Goal: Information Seeking & Learning: Learn about a topic

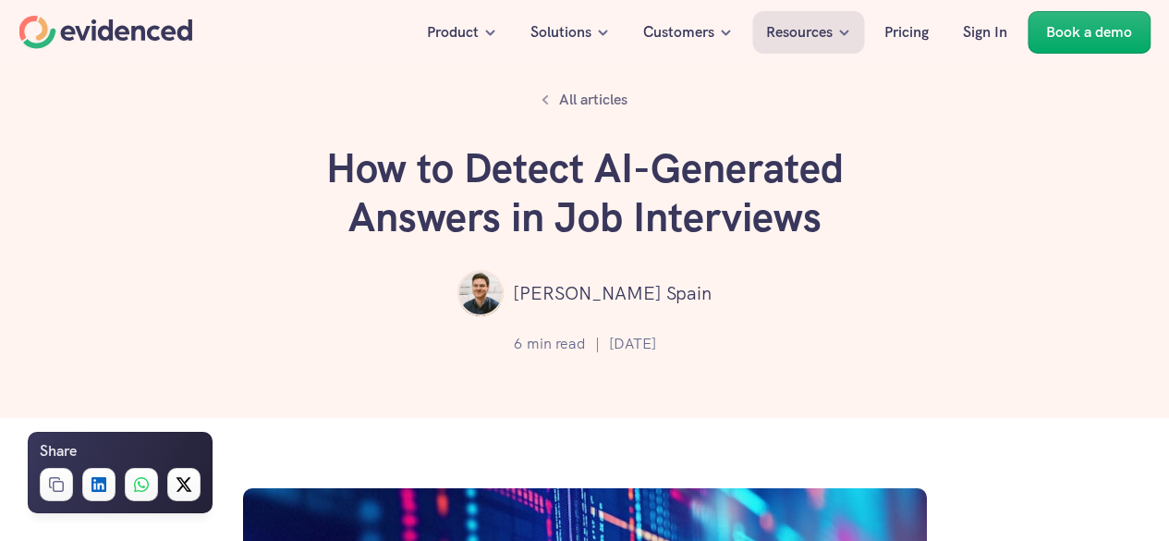
scroll to position [1017, 0]
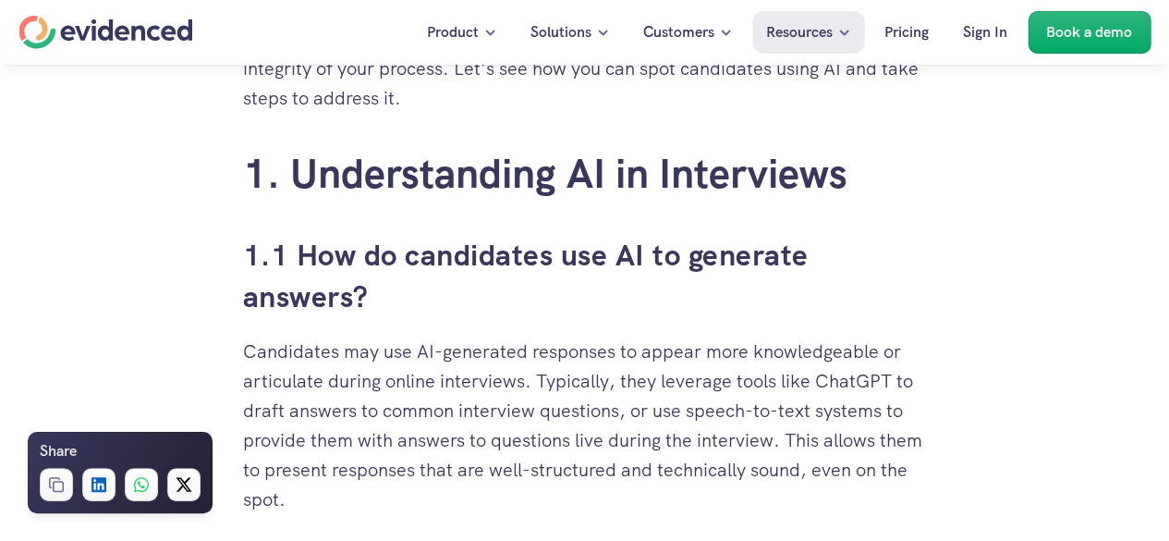
click at [461, 297] on h3 "1.1 How do candidates use AI to generate answers?" at bounding box center [585, 276] width 684 height 83
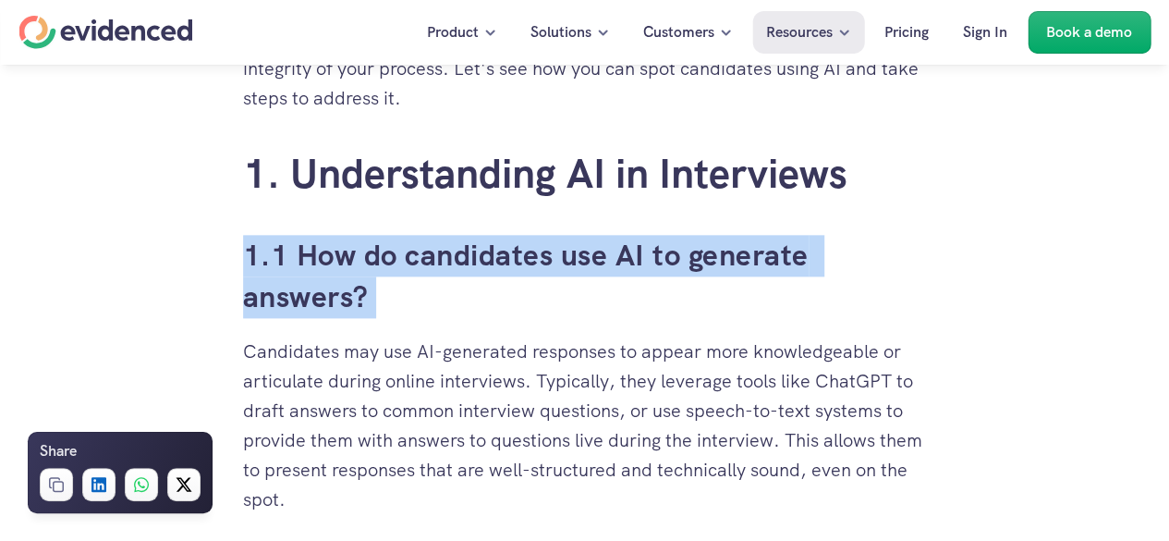
click at [461, 297] on h3 "1.1 How do candidates use AI to generate answers?" at bounding box center [585, 276] width 684 height 83
click at [448, 307] on h3 "1.1 How do candidates use AI to generate answers?" at bounding box center [585, 276] width 684 height 83
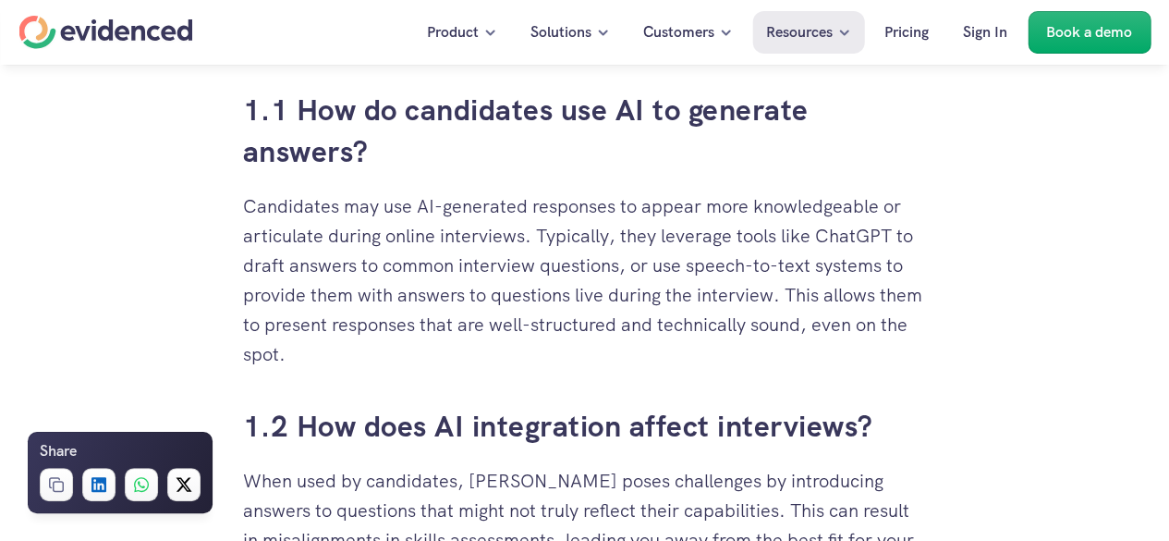
scroll to position [1202, 0]
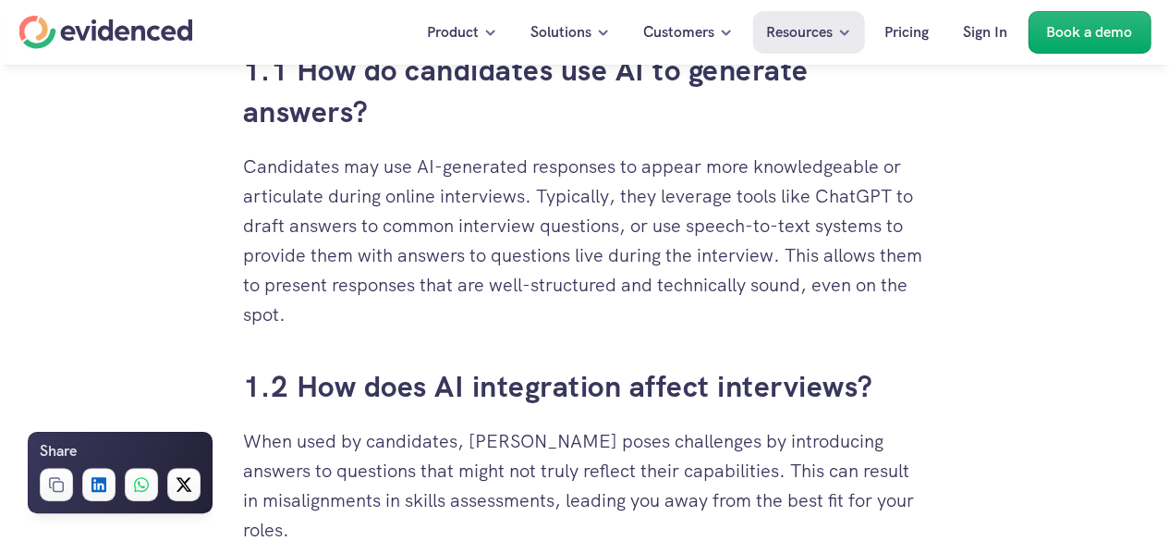
click at [421, 202] on p "Candidates may use AI-generated responses to appear more knowledgeable or artic…" at bounding box center [585, 240] width 684 height 177
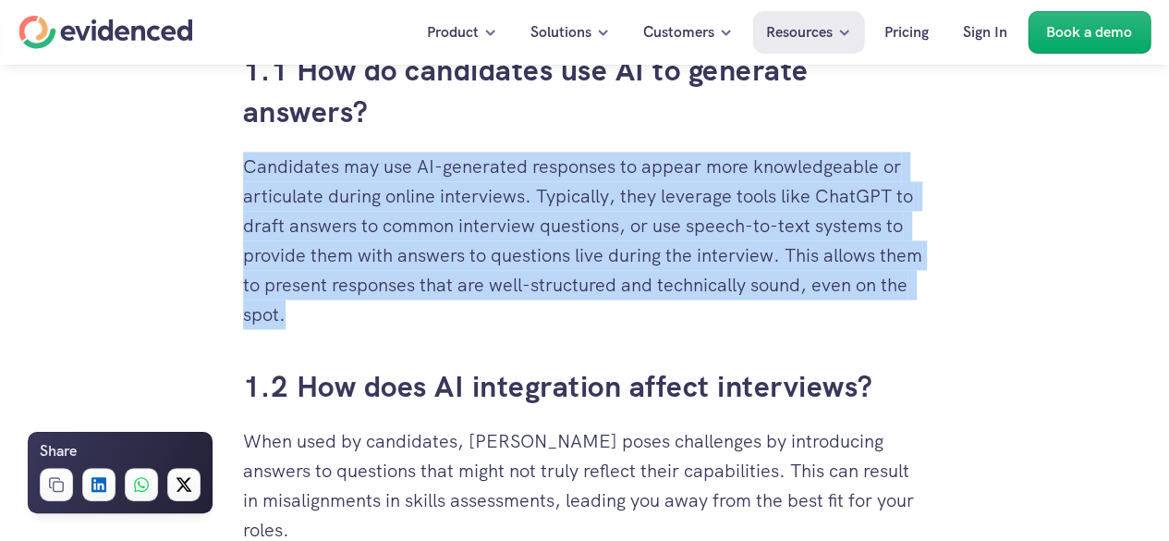
click at [421, 202] on p "Candidates may use AI-generated responses to appear more knowledgeable or artic…" at bounding box center [585, 240] width 684 height 177
click at [501, 237] on p "Candidates may use AI-generated responses to appear more knowledgeable or artic…" at bounding box center [585, 240] width 684 height 177
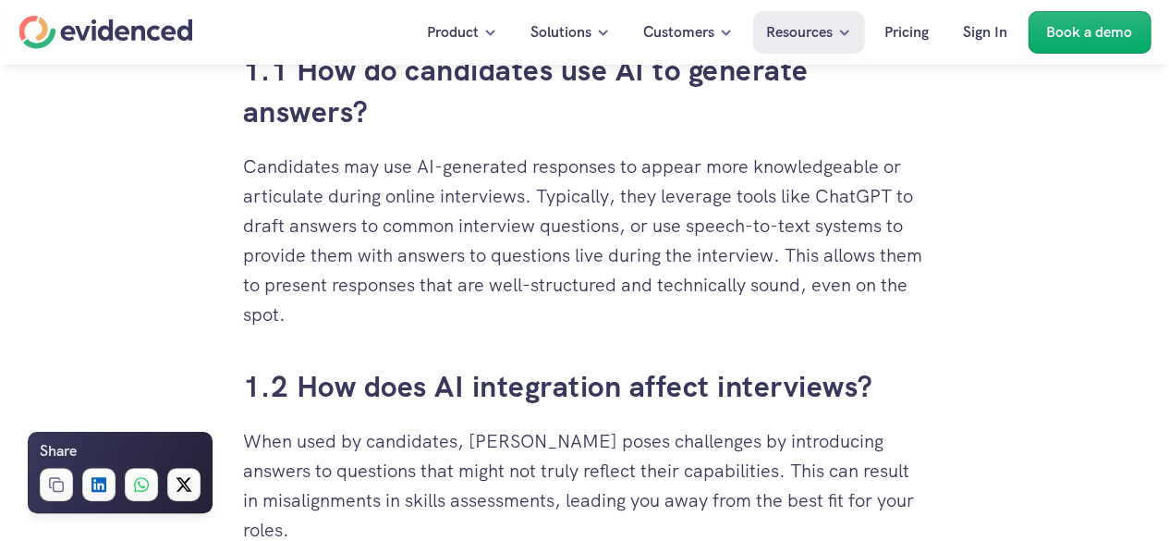
click at [429, 198] on p "Candidates may use AI-generated responses to appear more knowledgeable or artic…" at bounding box center [585, 240] width 684 height 177
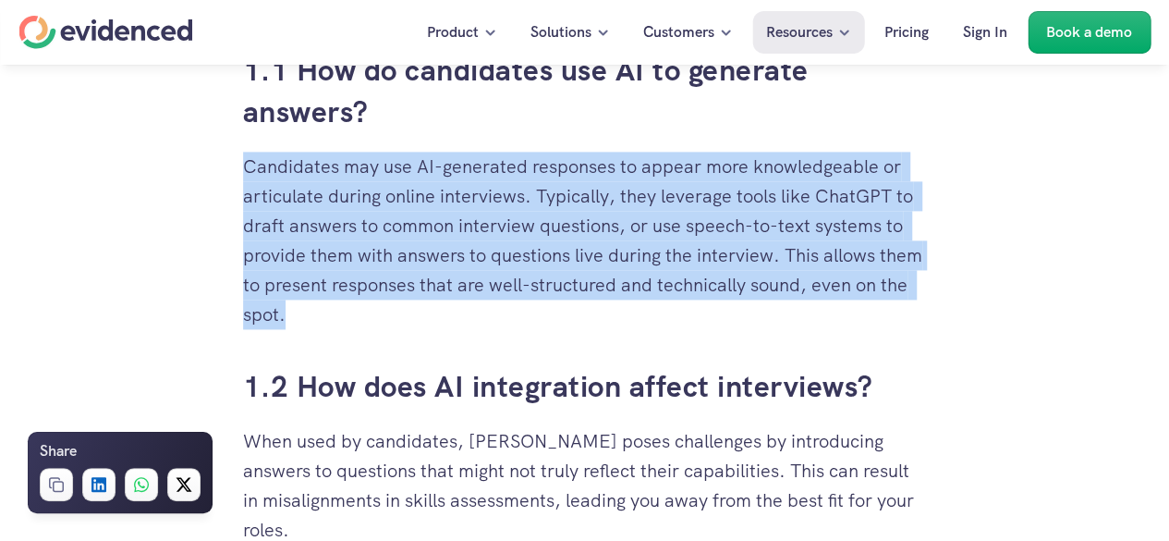
click at [429, 198] on p "Candidates may use AI-generated responses to appear more knowledgeable or artic…" at bounding box center [585, 240] width 684 height 177
click at [503, 207] on p "Candidates may use AI-generated responses to appear more knowledgeable or artic…" at bounding box center [585, 240] width 684 height 177
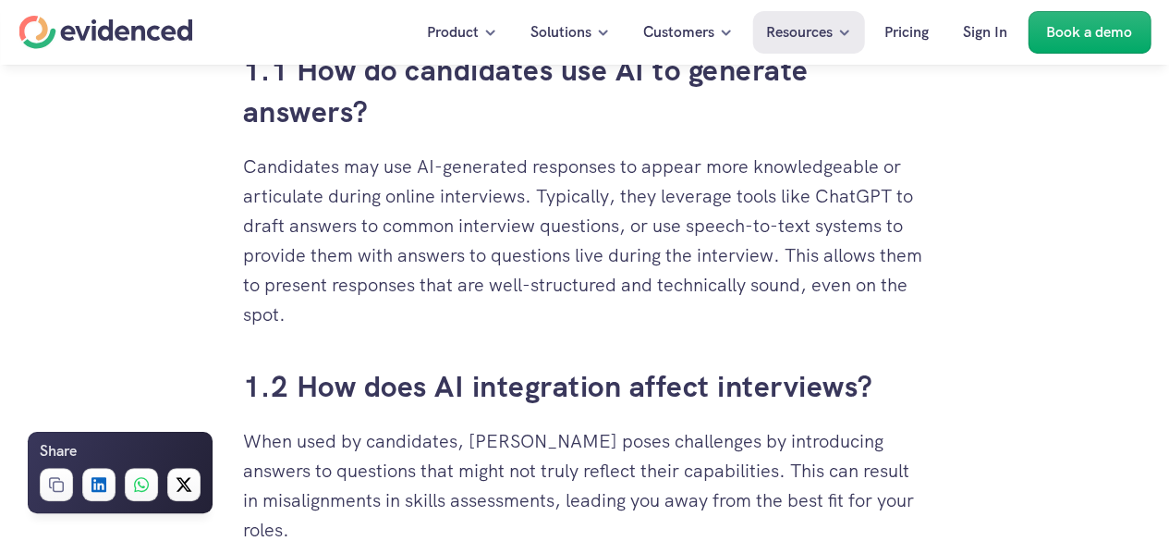
click at [455, 276] on p "Candidates may use AI-generated responses to appear more knowledgeable or artic…" at bounding box center [585, 240] width 684 height 177
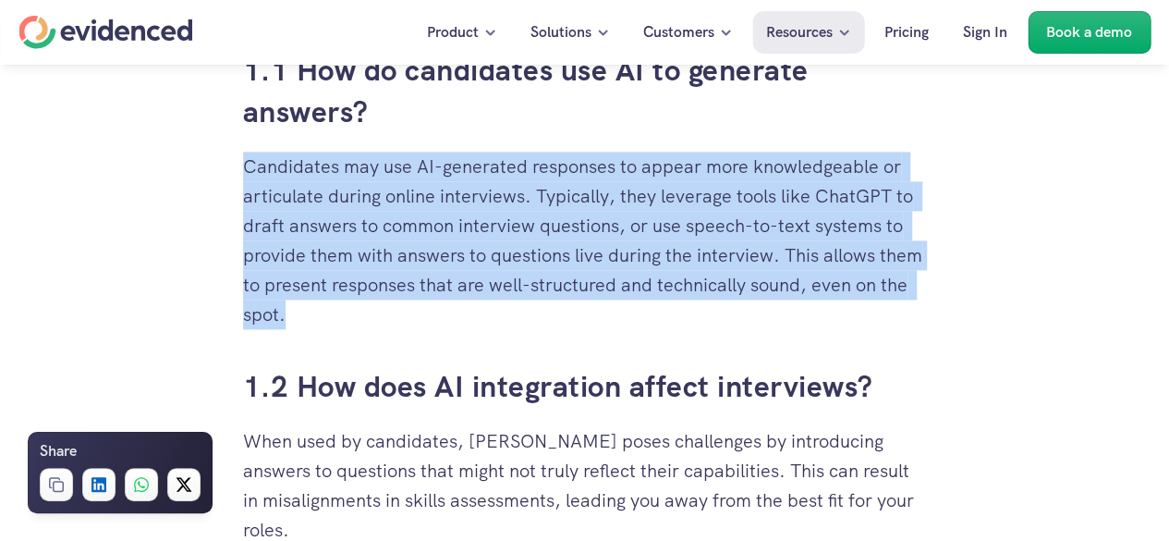
click at [455, 276] on p "Candidates may use AI-generated responses to appear more knowledgeable or artic…" at bounding box center [585, 240] width 684 height 177
click at [461, 269] on p "Candidates may use AI-generated responses to appear more knowledgeable or artic…" at bounding box center [585, 240] width 684 height 177
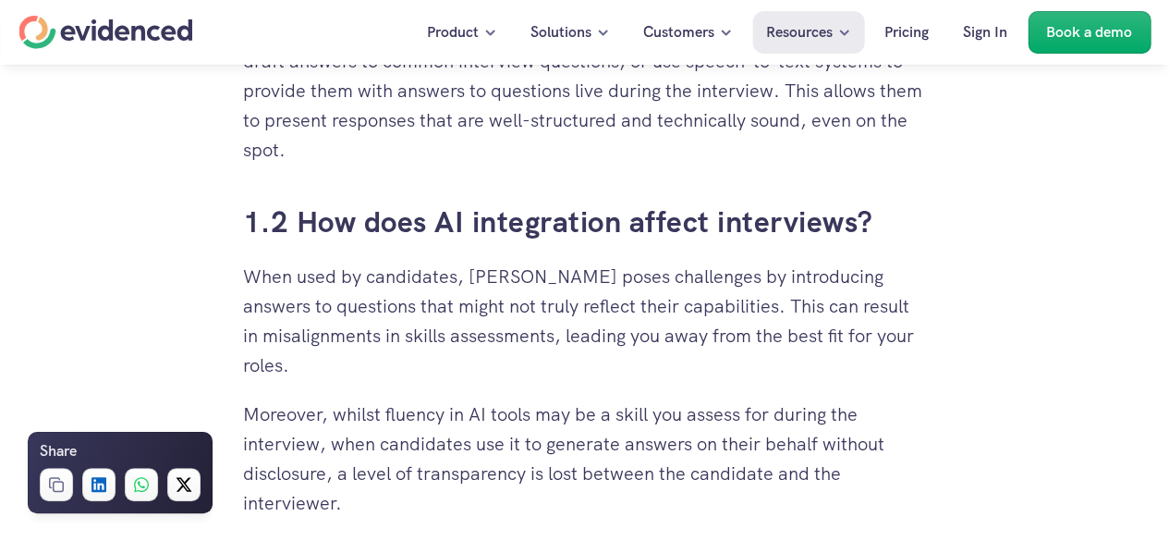
scroll to position [1387, 0]
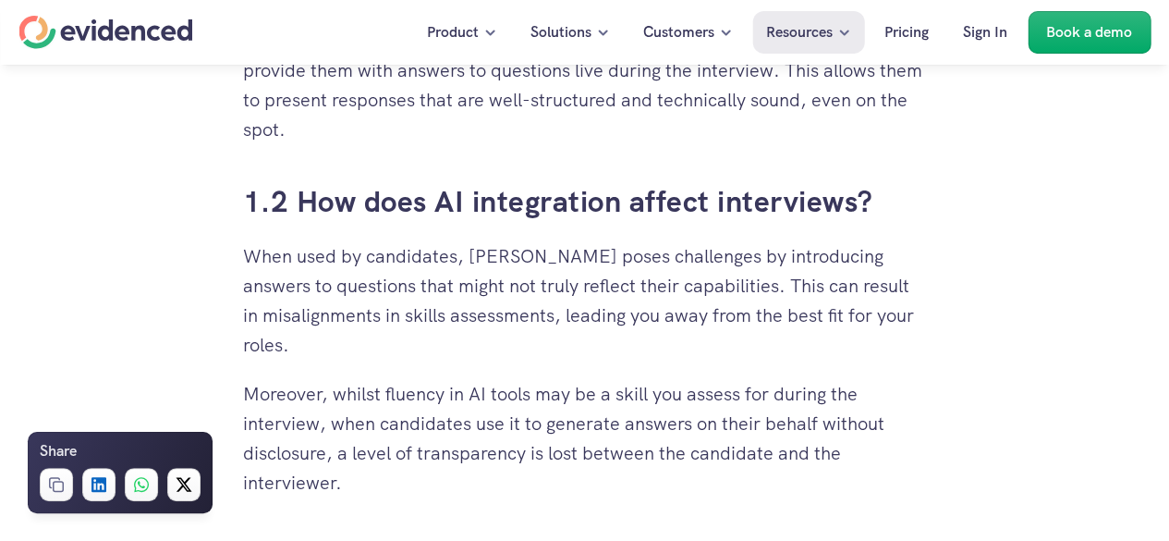
click at [453, 265] on p "When used by candidates, [PERSON_NAME] poses challenges by introducing answers …" at bounding box center [585, 300] width 684 height 118
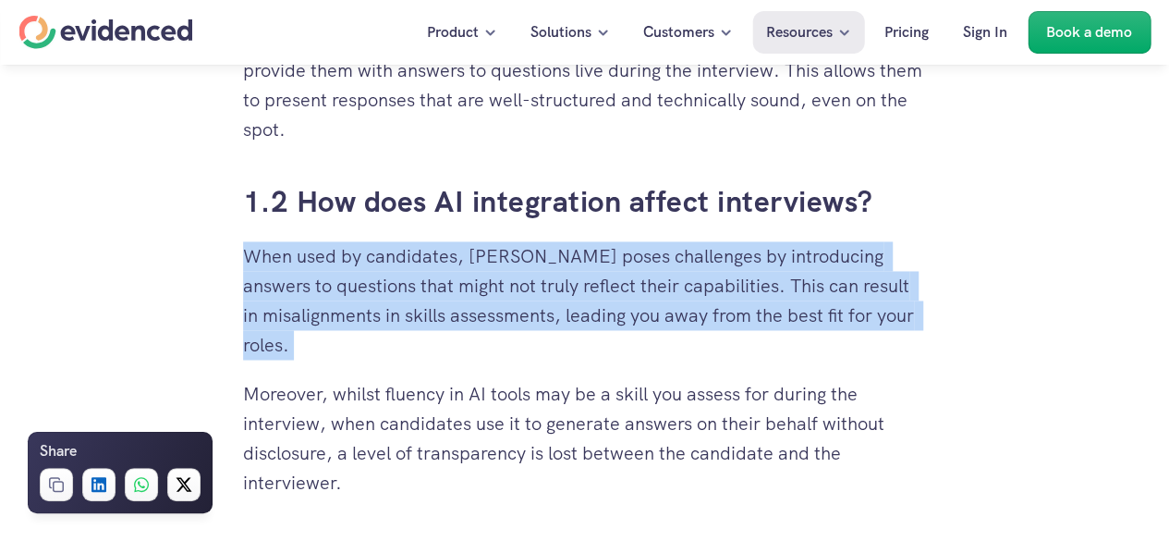
click at [453, 265] on p "When used by candidates, [PERSON_NAME] poses challenges by introducing answers …" at bounding box center [585, 300] width 684 height 118
click at [470, 265] on p "When used by candidates, [PERSON_NAME] poses challenges by introducing answers …" at bounding box center [585, 300] width 684 height 118
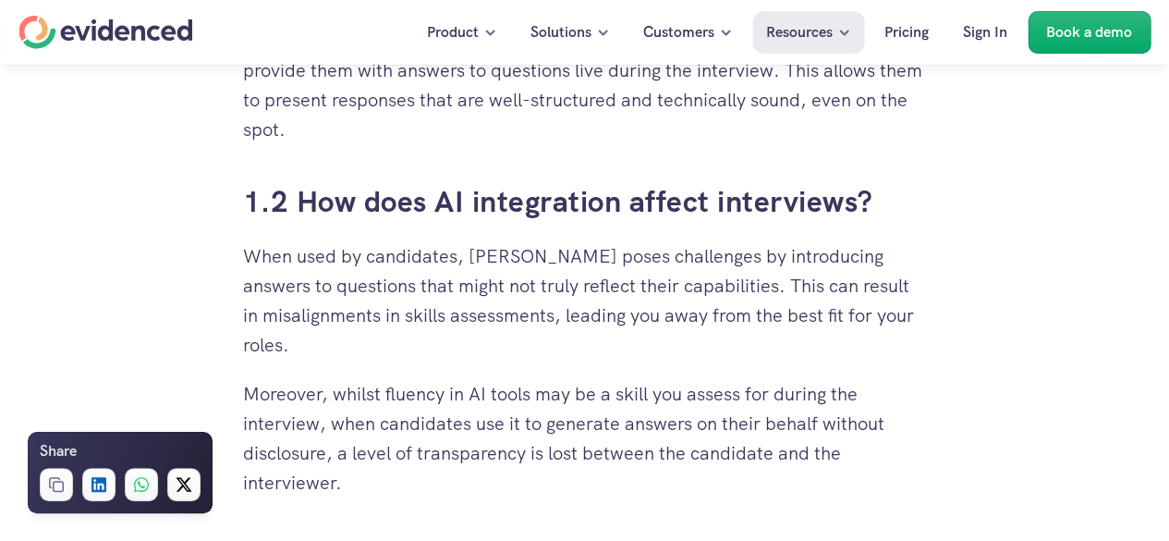
click at [557, 257] on p "When used by candidates, [PERSON_NAME] poses challenges by introducing answers …" at bounding box center [585, 300] width 684 height 118
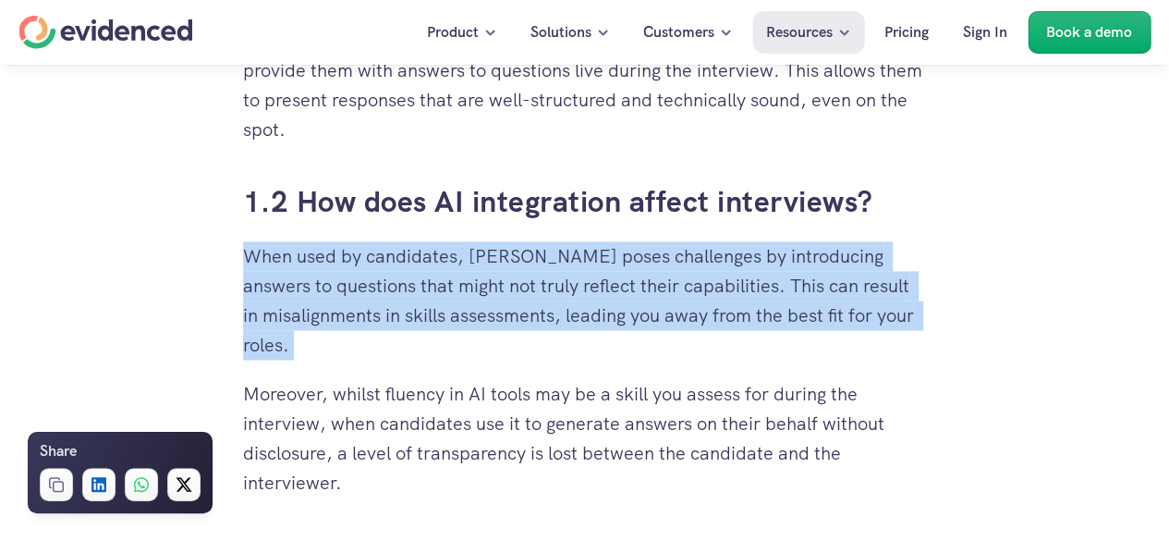
click at [557, 257] on p "When used by candidates, [PERSON_NAME] poses challenges by introducing answers …" at bounding box center [585, 300] width 684 height 118
click at [364, 287] on p "When used by candidates, [PERSON_NAME] poses challenges by introducing answers …" at bounding box center [585, 300] width 684 height 118
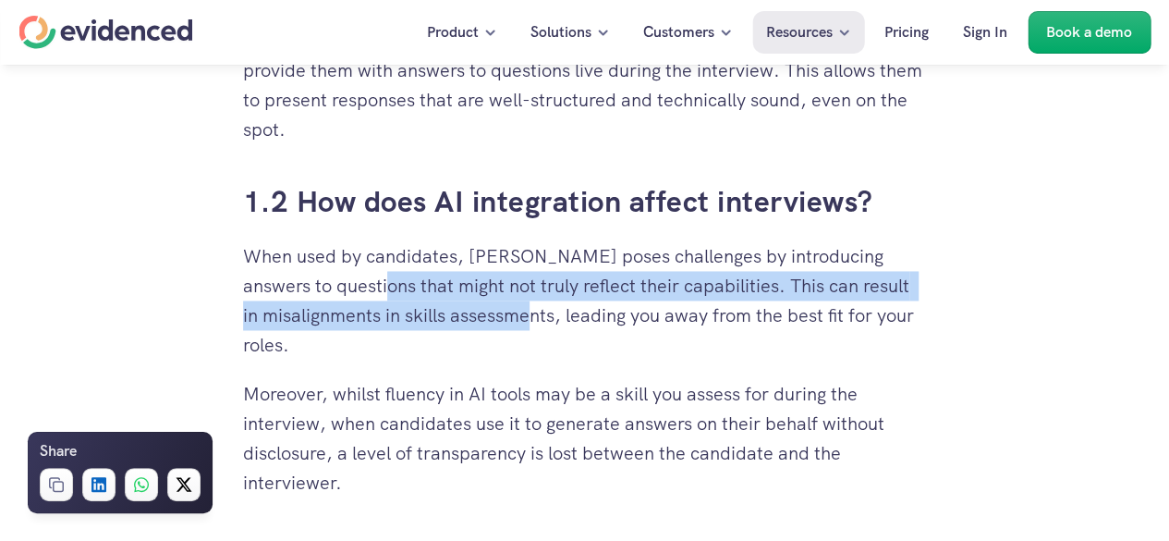
drag, startPoint x: 388, startPoint y: 280, endPoint x: 598, endPoint y: 317, distance: 213.1
click at [598, 317] on p "When used by candidates, [PERSON_NAME] poses challenges by introducing answers …" at bounding box center [585, 300] width 684 height 118
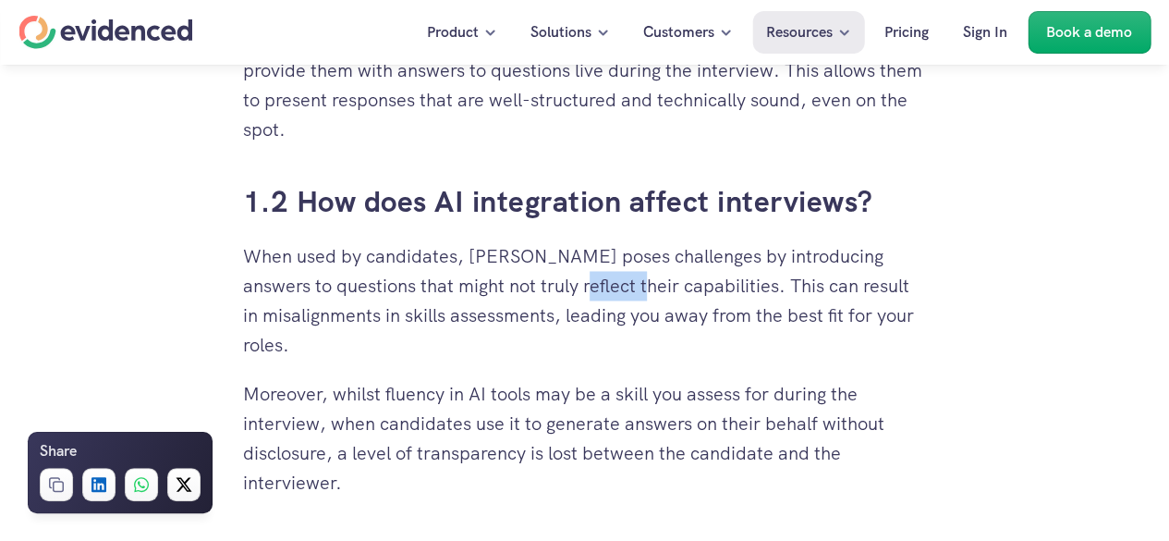
drag, startPoint x: 584, startPoint y: 287, endPoint x: 654, endPoint y: 282, distance: 70.4
click at [651, 282] on p "When used by candidates, [PERSON_NAME] poses challenges by introducing answers …" at bounding box center [585, 300] width 684 height 118
click at [677, 291] on p "When used by candidates, [PERSON_NAME] poses challenges by introducing answers …" at bounding box center [585, 300] width 684 height 118
click at [554, 345] on p "When used by candidates, [PERSON_NAME] poses challenges by introducing answers …" at bounding box center [585, 300] width 684 height 118
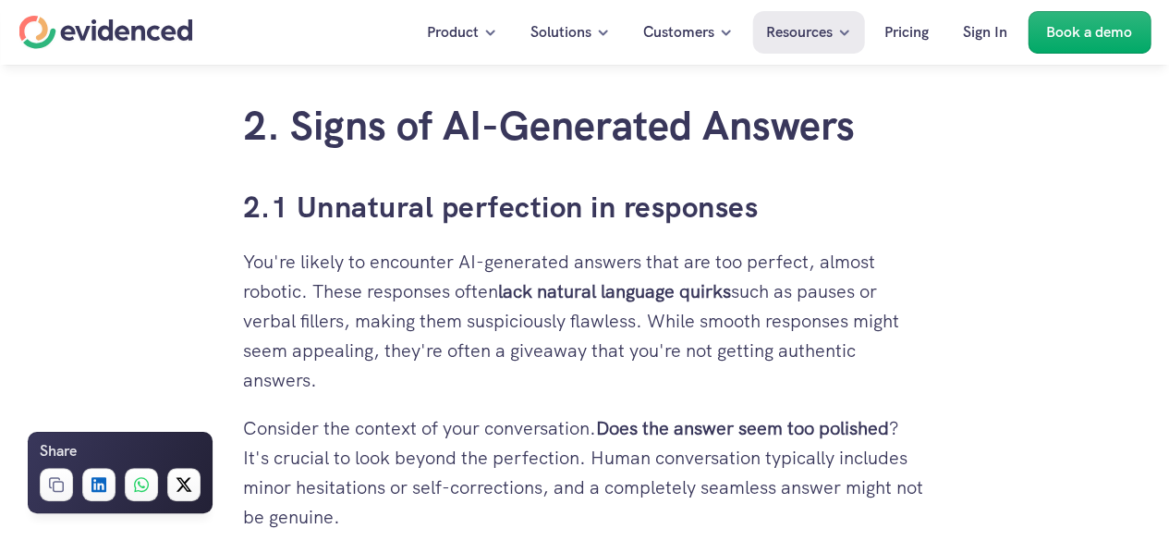
scroll to position [2126, 0]
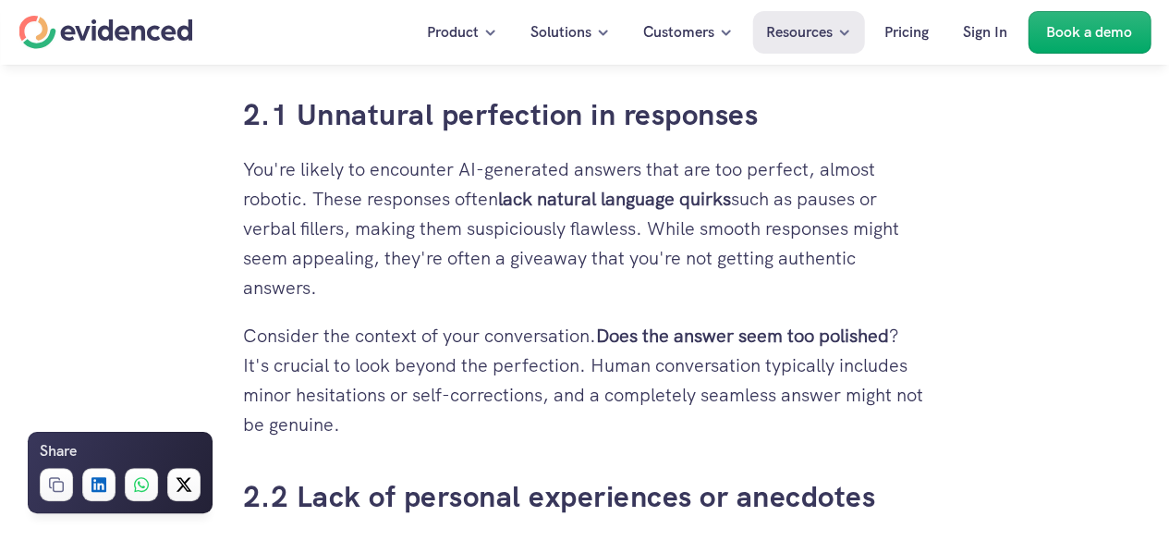
click at [453, 167] on p "You're likely to encounter AI-generated answers that are too perfect, almost ro…" at bounding box center [585, 228] width 684 height 148
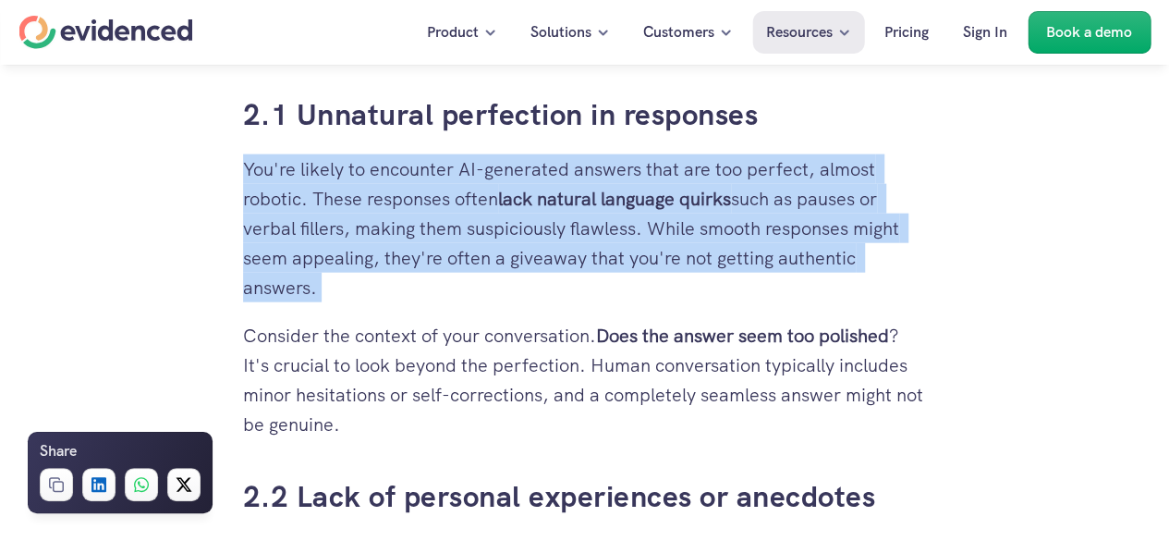
click at [453, 167] on p "You're likely to encounter AI-generated answers that are too perfect, almost ro…" at bounding box center [585, 228] width 684 height 148
click at [468, 189] on p "You're likely to encounter AI-generated answers that are too perfect, almost ro…" at bounding box center [585, 228] width 684 height 148
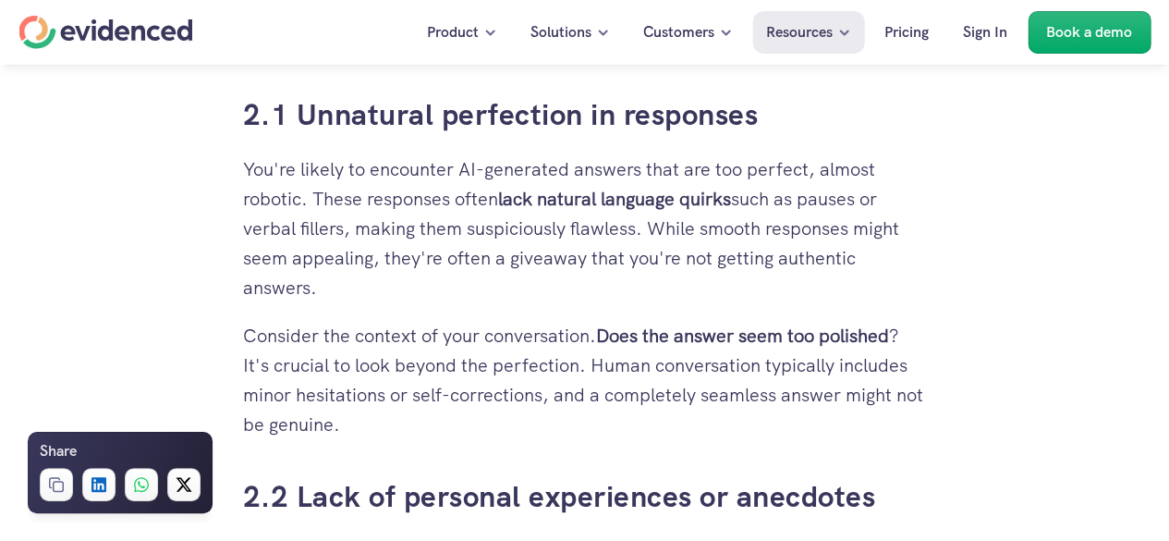
click at [579, 190] on strong "lack natural language quirks" at bounding box center [614, 199] width 233 height 24
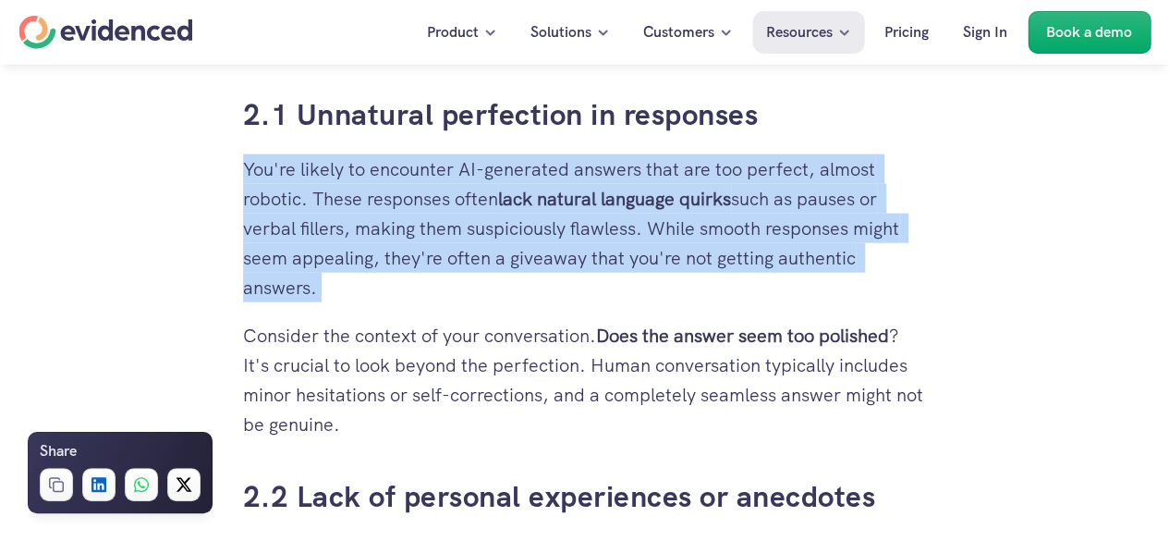
click at [579, 190] on strong "lack natural language quirks" at bounding box center [614, 199] width 233 height 24
click at [533, 273] on p "You're likely to encounter AI-generated answers that are too perfect, almost ro…" at bounding box center [585, 228] width 684 height 148
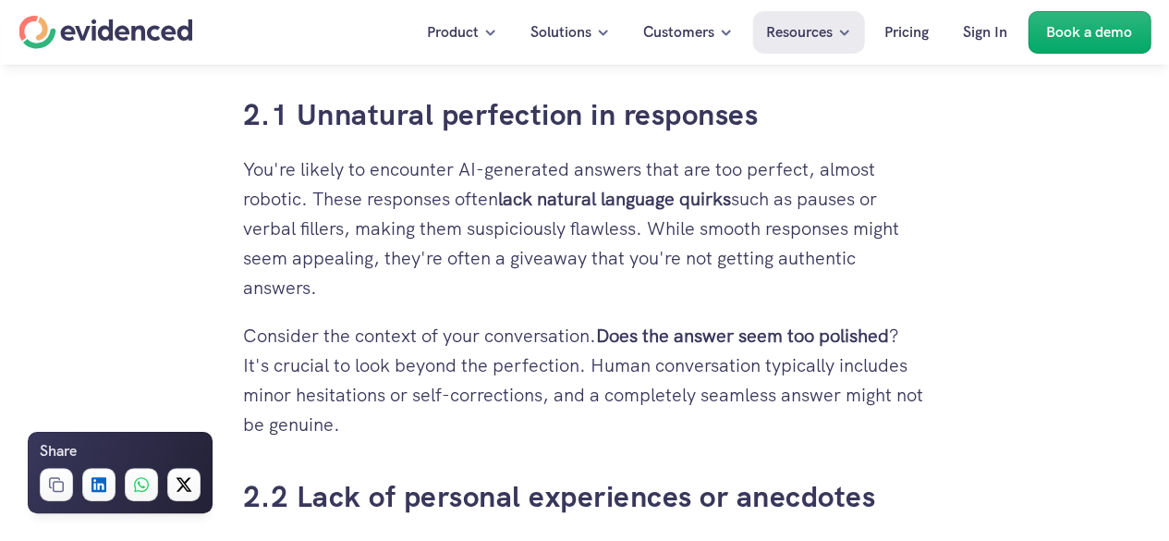
click at [409, 199] on p "You're likely to encounter AI-generated answers that are too perfect, almost ro…" at bounding box center [585, 228] width 684 height 148
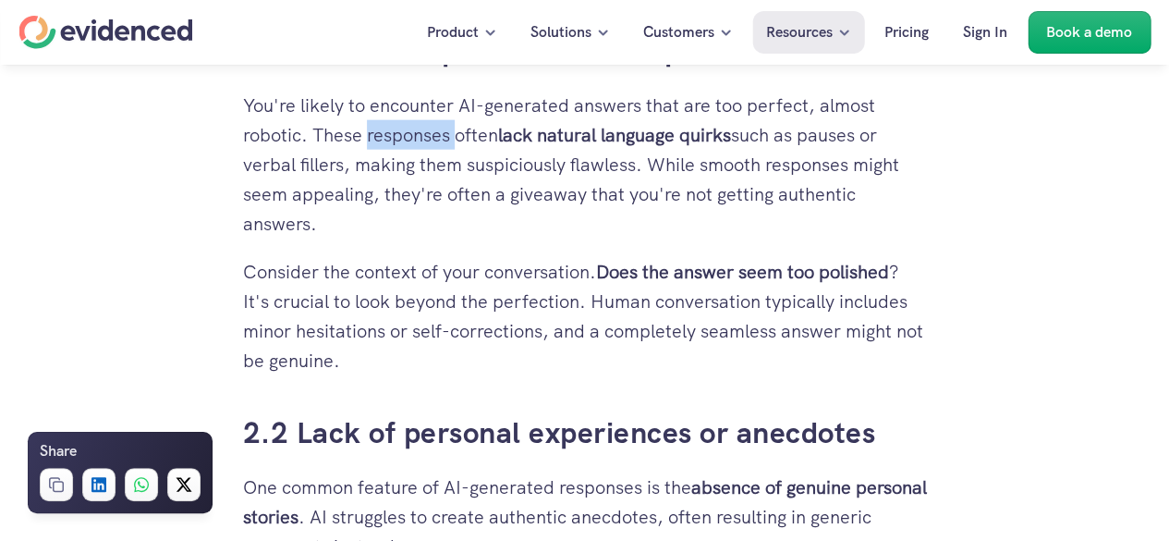
scroll to position [2218, 0]
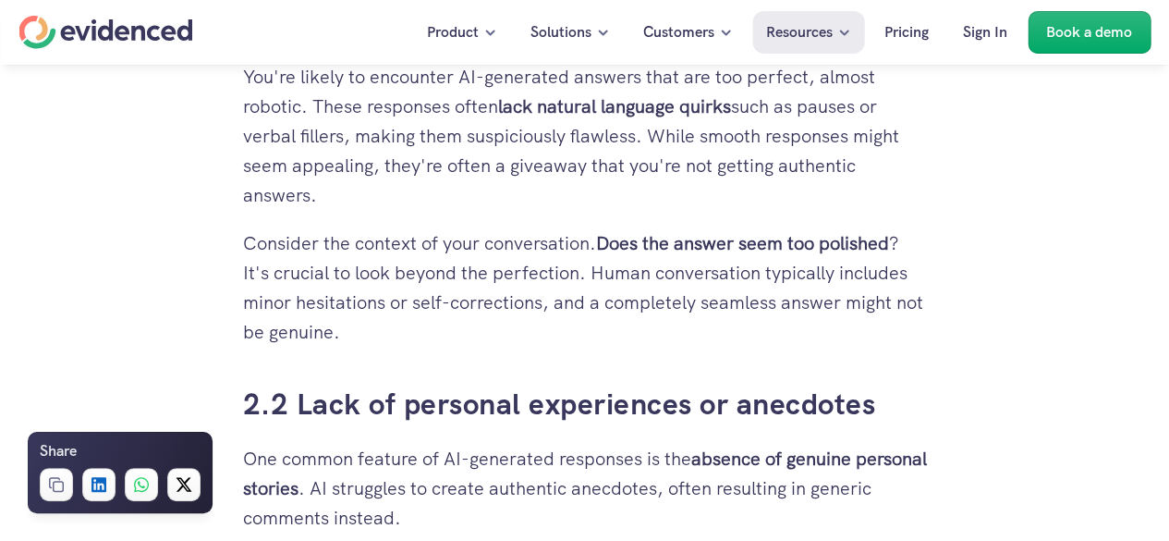
drag, startPoint x: 531, startPoint y: 256, endPoint x: 435, endPoint y: 197, distance: 112.1
click at [435, 197] on p "You're likely to encounter AI-generated answers that are too perfect, almost ro…" at bounding box center [585, 136] width 684 height 148
drag, startPoint x: 435, startPoint y: 197, endPoint x: 349, endPoint y: 213, distance: 87.4
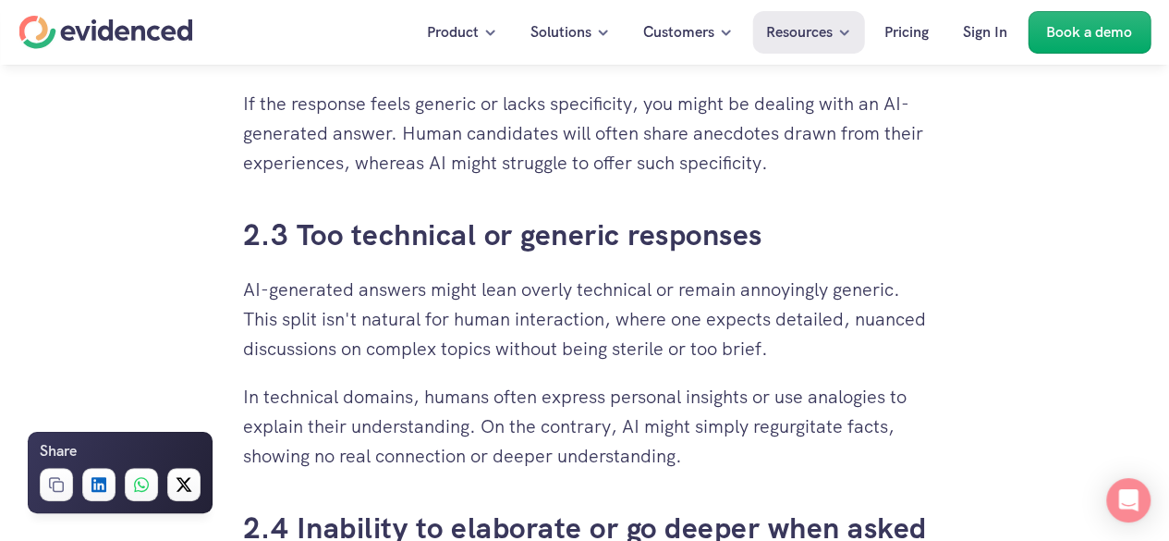
scroll to position [2773, 0]
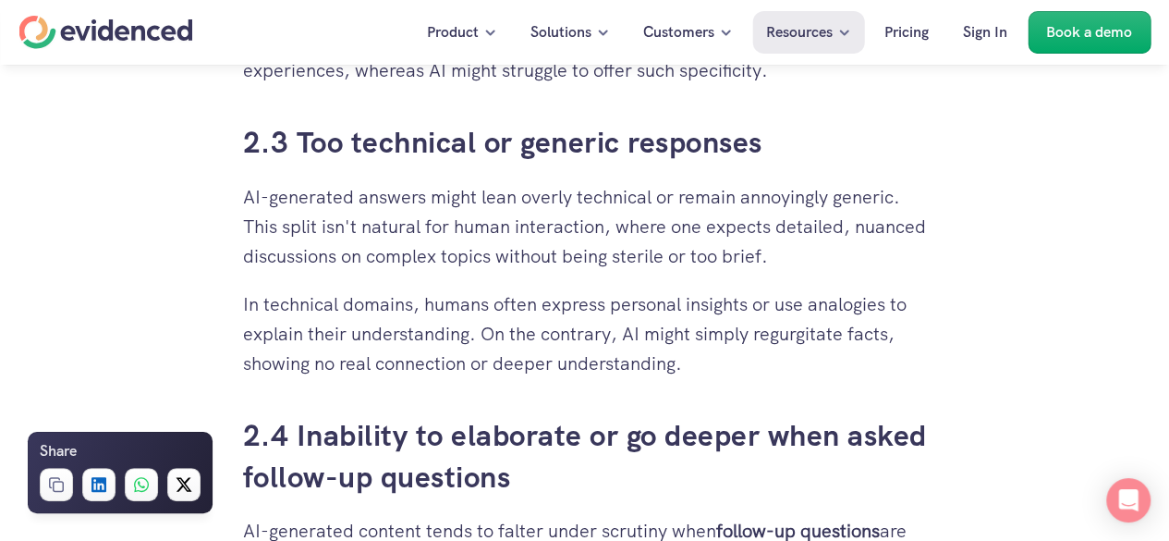
click at [394, 242] on p "AI-generated answers might lean overly technical or remain annoyingly generic. …" at bounding box center [585, 226] width 684 height 89
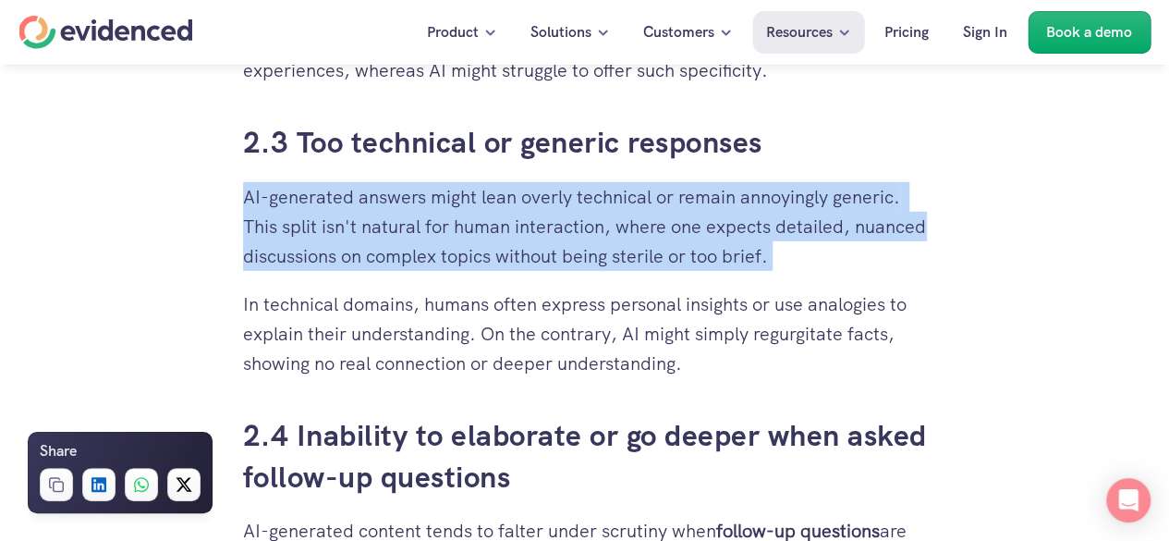
click at [394, 242] on p "AI-generated answers might lean overly technical or remain annoyingly generic. …" at bounding box center [585, 226] width 684 height 89
drag, startPoint x: 464, startPoint y: 249, endPoint x: 409, endPoint y: 244, distance: 55.7
click at [409, 244] on p "AI-generated answers might lean overly technical or remain annoyingly generic. …" at bounding box center [585, 226] width 684 height 89
click at [439, 239] on p "AI-generated answers might lean overly technical or remain annoyingly generic. …" at bounding box center [585, 226] width 684 height 89
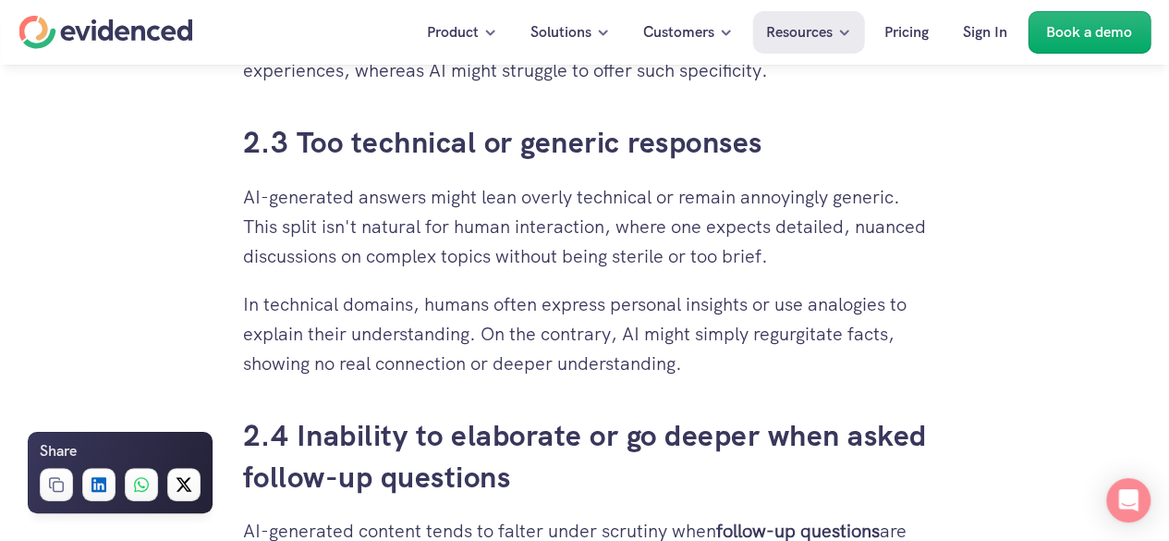
click at [349, 261] on p "AI-generated answers might lean overly technical or remain annoyingly generic. …" at bounding box center [585, 226] width 684 height 89
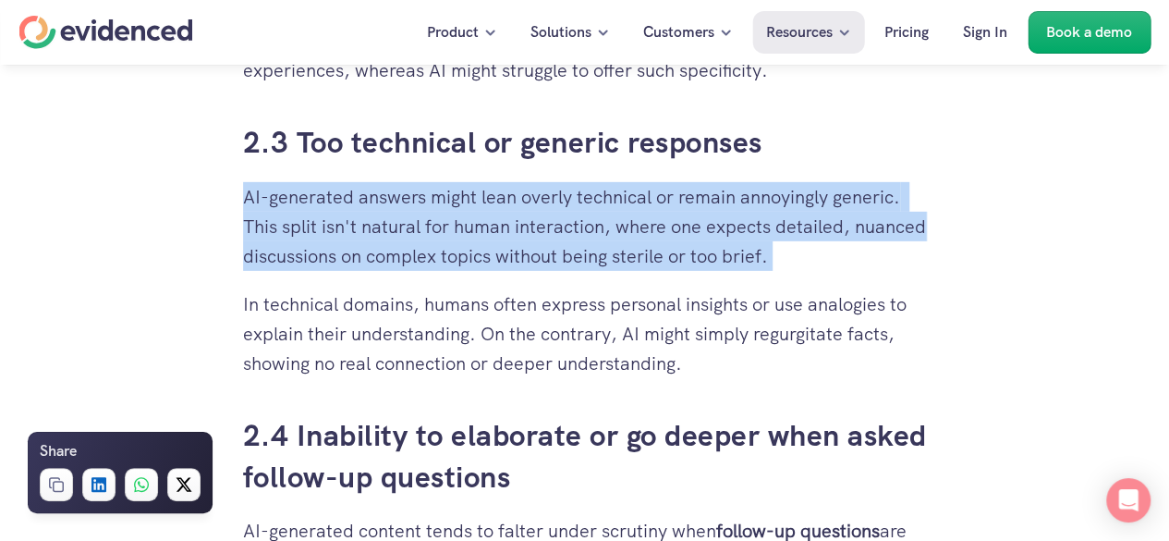
click at [350, 267] on p "AI-generated answers might lean overly technical or remain annoyingly generic. …" at bounding box center [585, 226] width 684 height 89
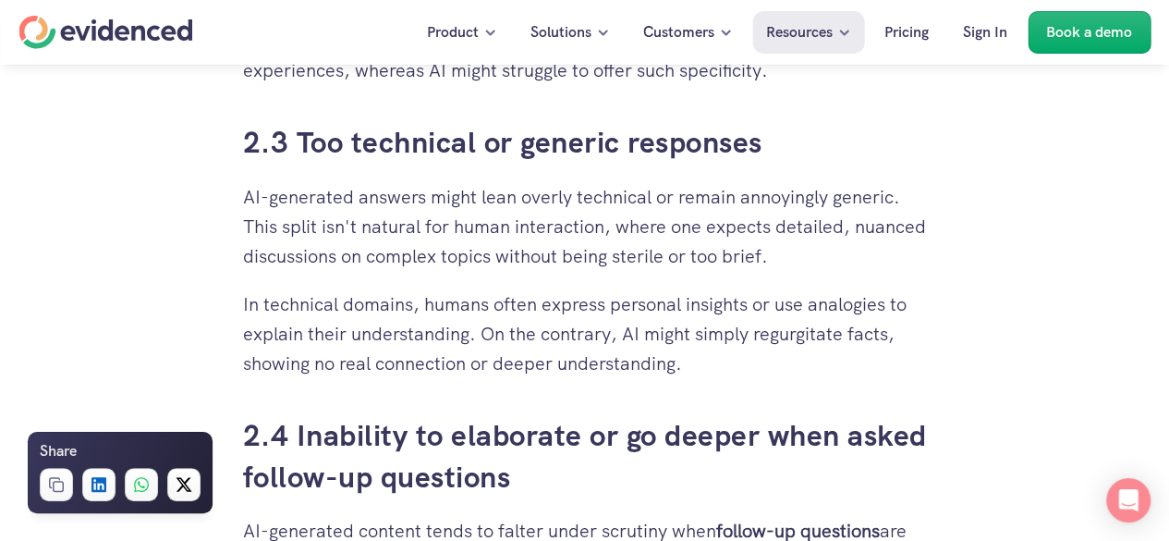
click at [360, 301] on p "In technical domains, humans often express personal insights or use analogies t…" at bounding box center [585, 333] width 684 height 89
click at [523, 320] on p "In technical domains, humans often express personal insights or use analogies t…" at bounding box center [585, 333] width 684 height 89
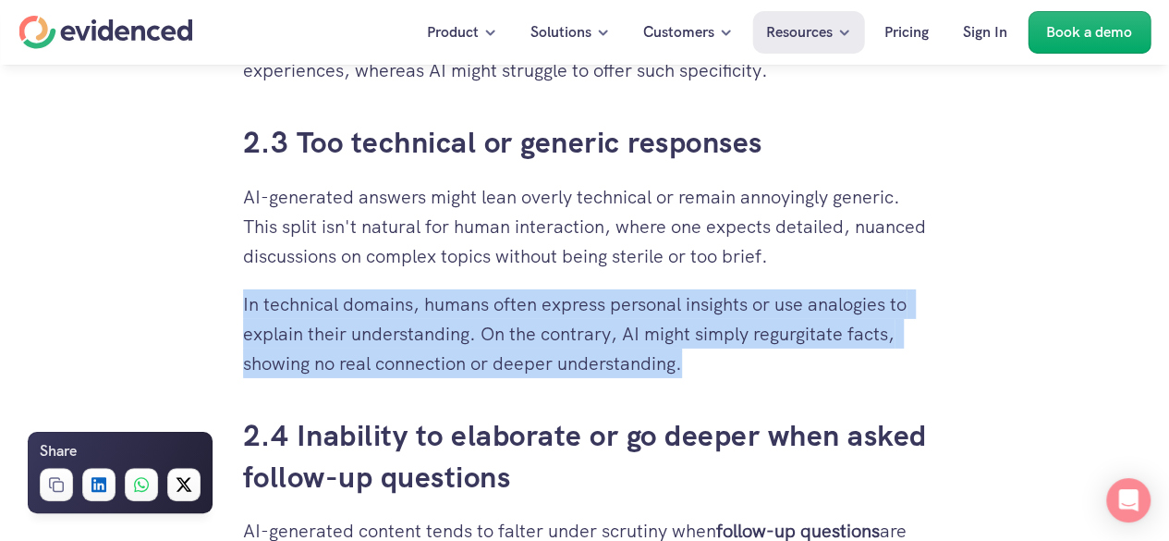
click at [523, 320] on p "In technical domains, humans often express personal insights or use analogies t…" at bounding box center [585, 333] width 684 height 89
click at [544, 318] on p "In technical domains, humans often express personal insights or use analogies t…" at bounding box center [585, 333] width 684 height 89
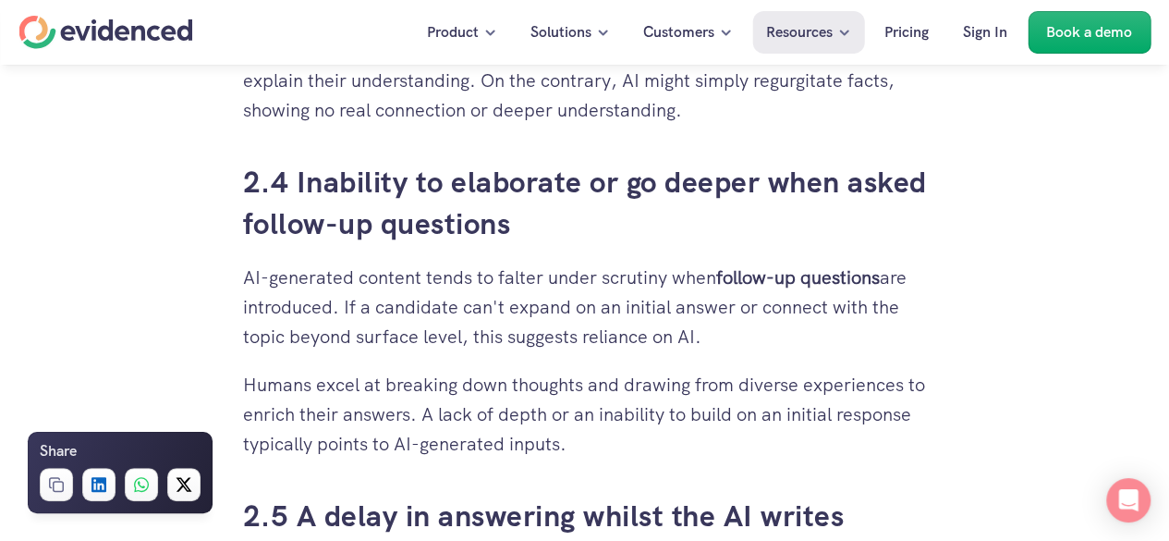
scroll to position [3050, 0]
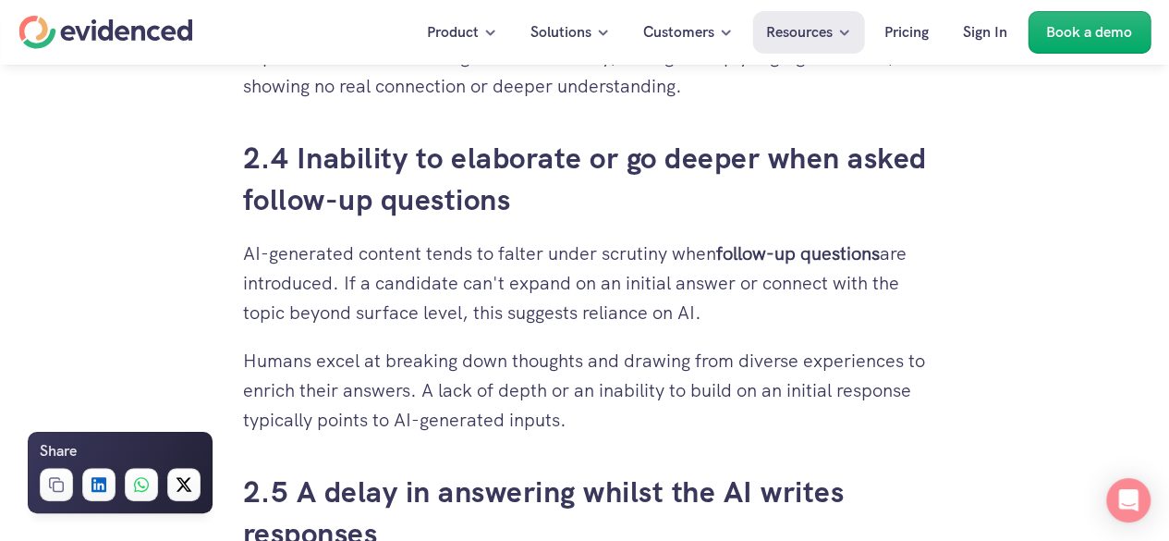
click at [447, 292] on p "AI-generated content tends to falter under scrutiny when follow-up questions ar…" at bounding box center [585, 282] width 684 height 89
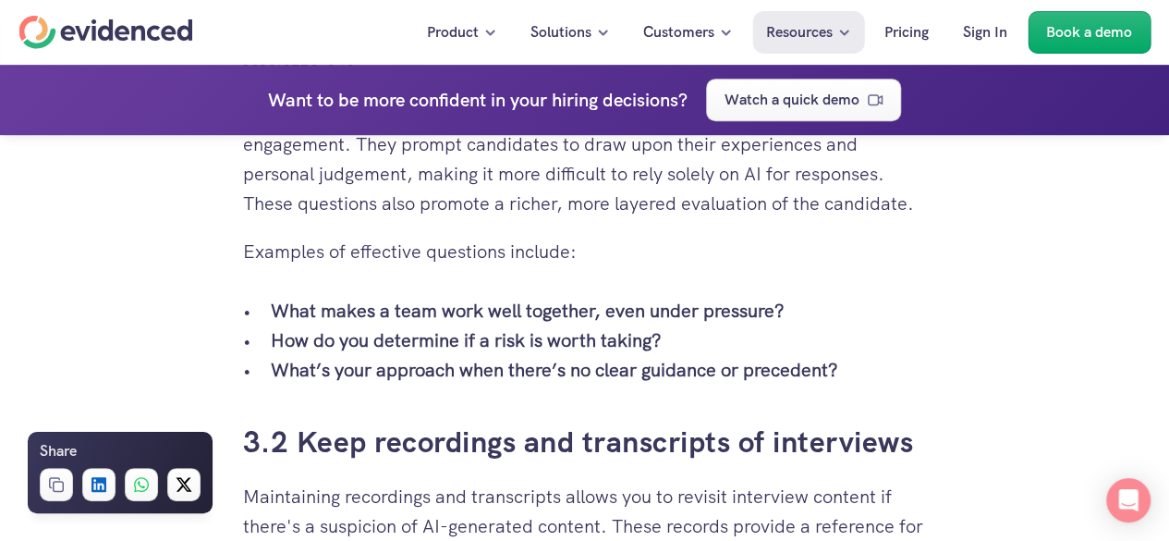
scroll to position [3975, 0]
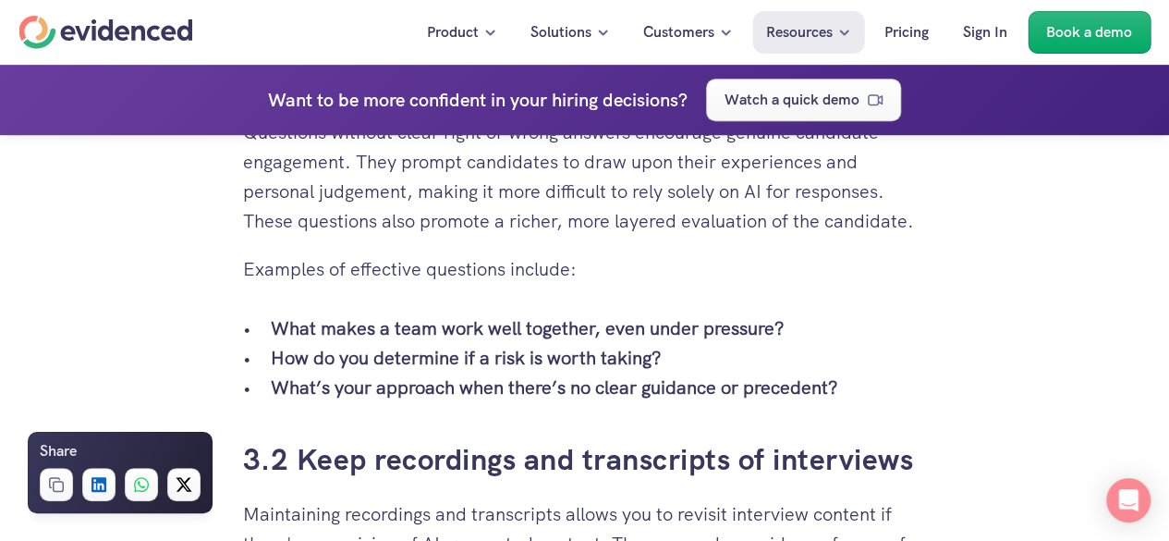
click at [409, 327] on strong "What makes a team work well together, even under pressure?" at bounding box center [528, 328] width 514 height 24
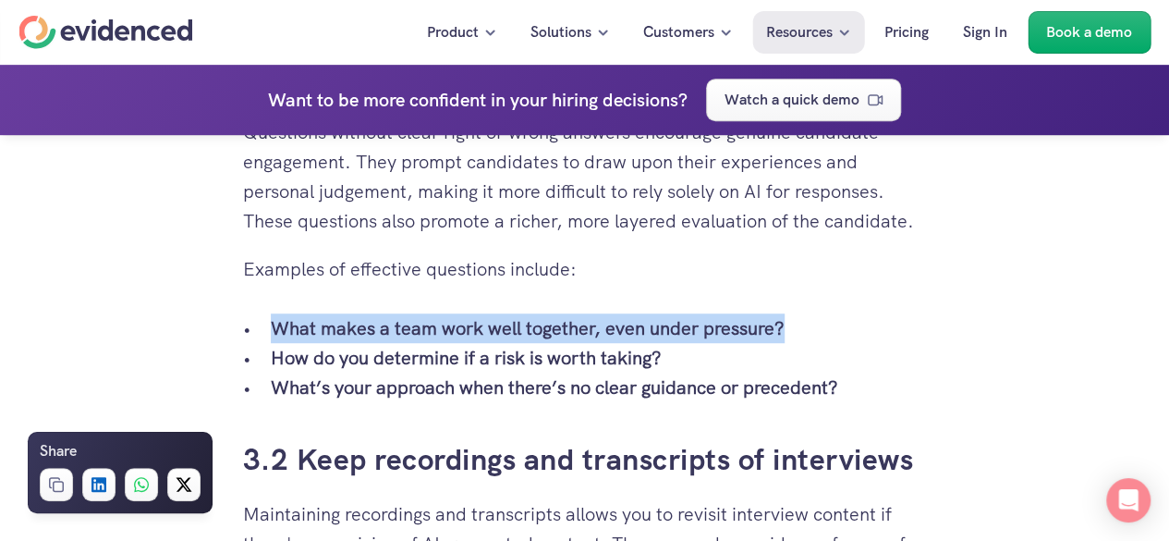
click at [409, 327] on strong "What makes a team work well together, even under pressure?" at bounding box center [528, 328] width 514 height 24
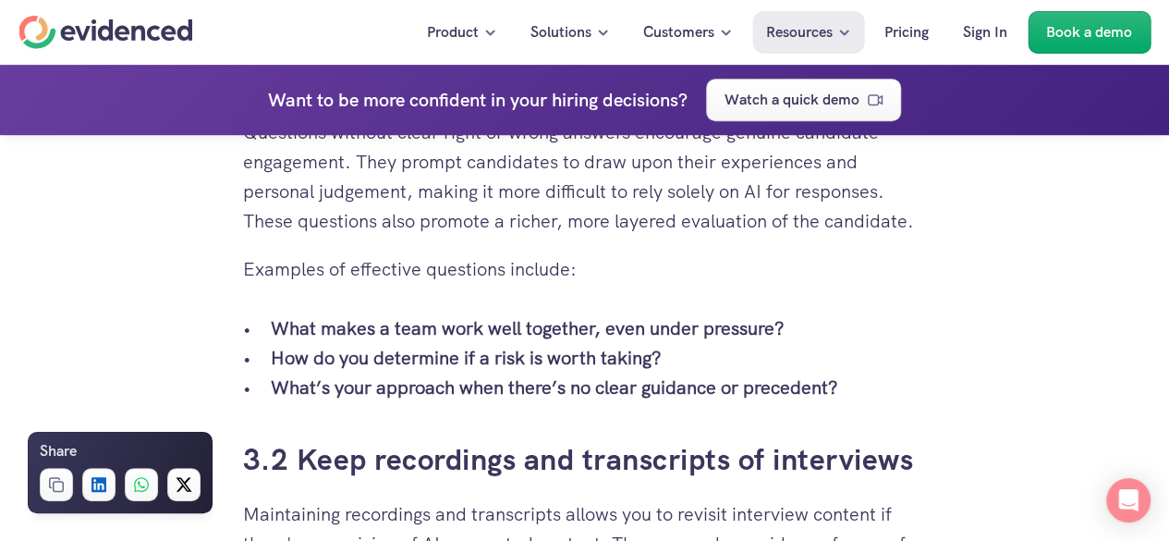
click at [395, 356] on strong "How do you determine if a risk is worth taking?" at bounding box center [466, 358] width 391 height 24
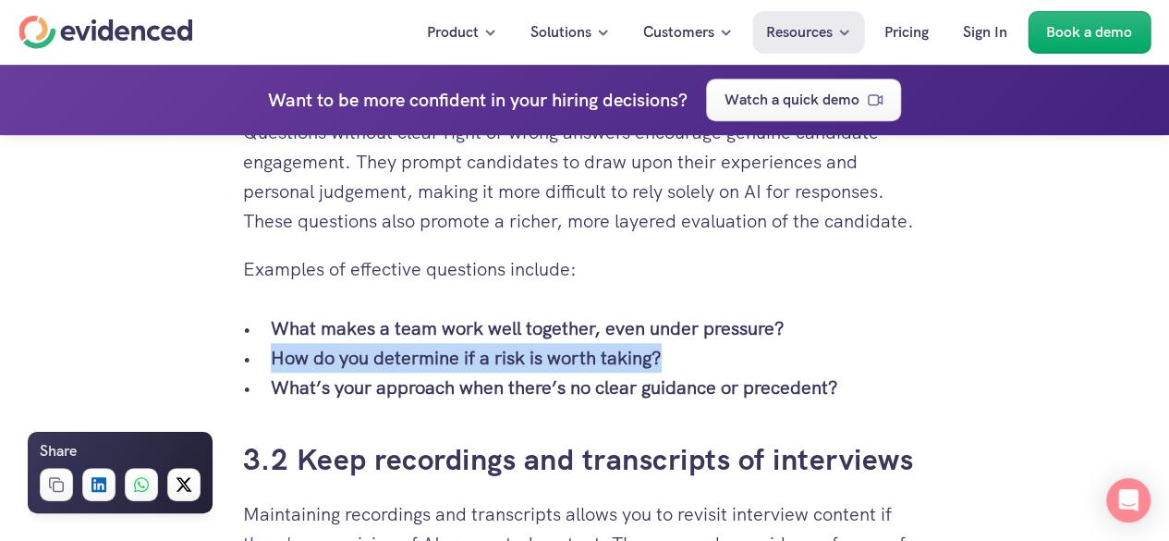
click at [395, 356] on strong "How do you determine if a risk is worth taking?" at bounding box center [466, 358] width 391 height 24
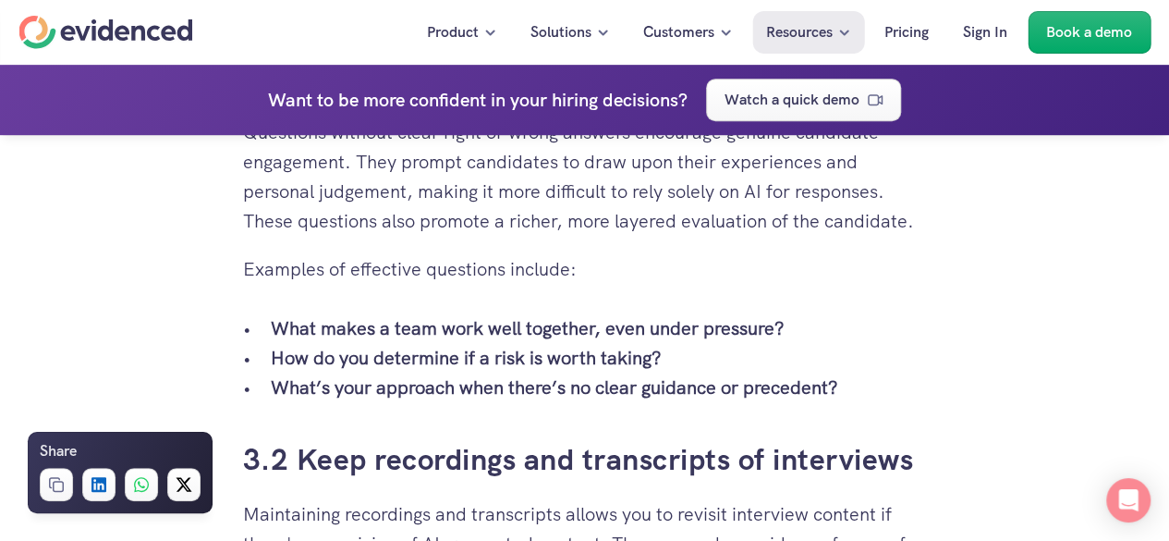
click at [410, 392] on strong "What’s your approach when there’s no clear guidance or precedent?" at bounding box center [555, 387] width 568 height 24
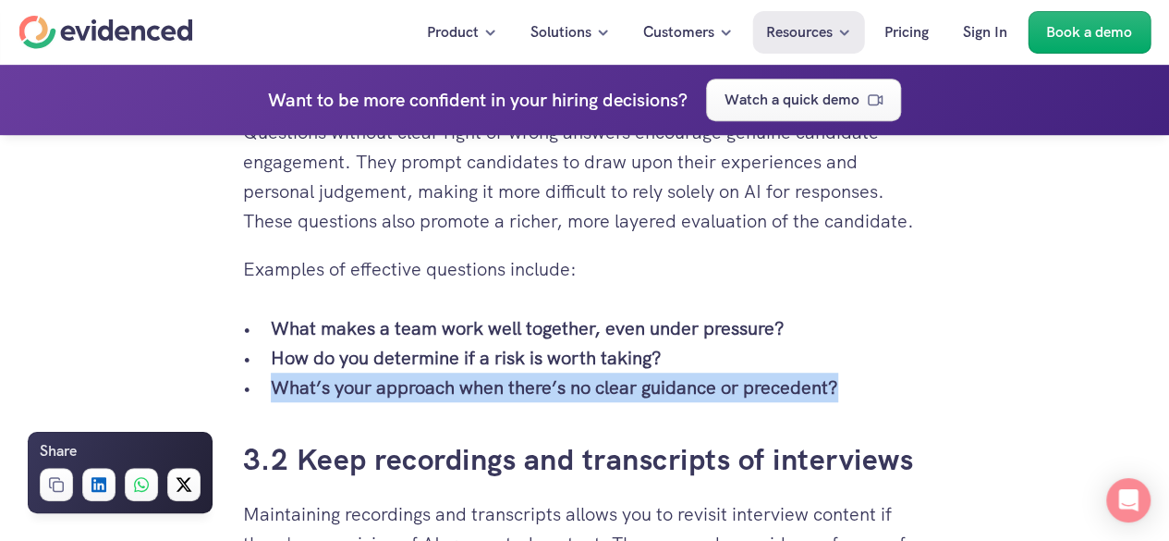
click at [410, 392] on strong "What’s your approach when there’s no clear guidance or precedent?" at bounding box center [555, 387] width 568 height 24
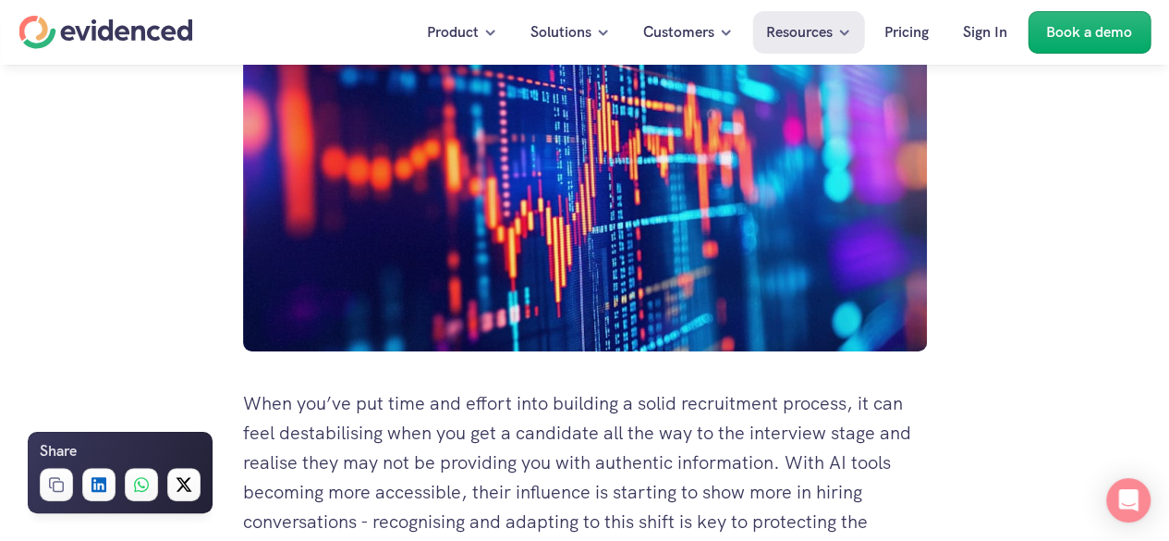
scroll to position [0, 0]
